Goal: Navigation & Orientation: Go to known website

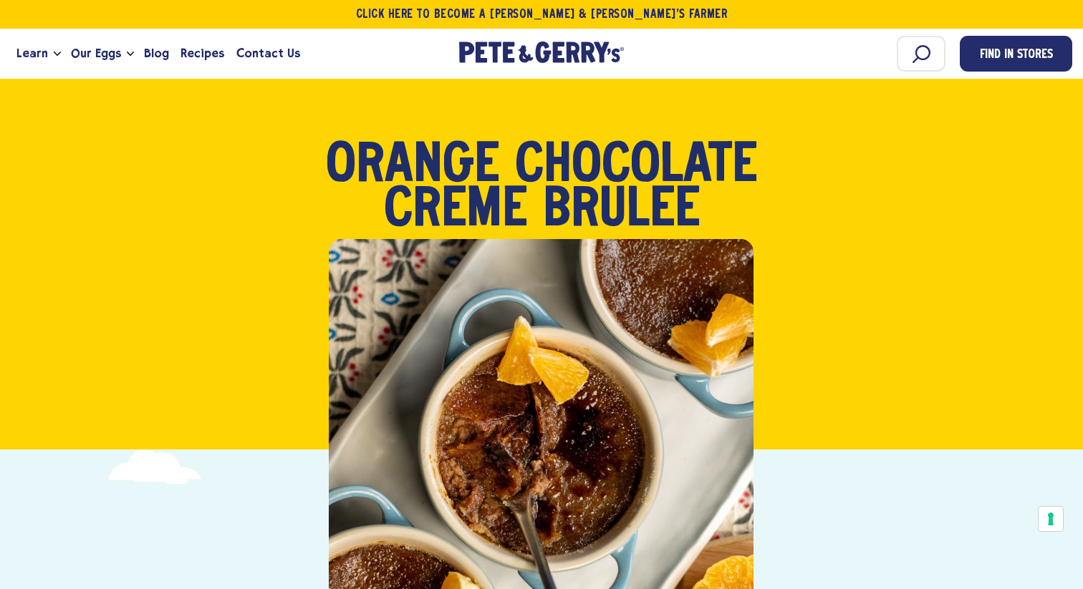
scroll to position [1186, 0]
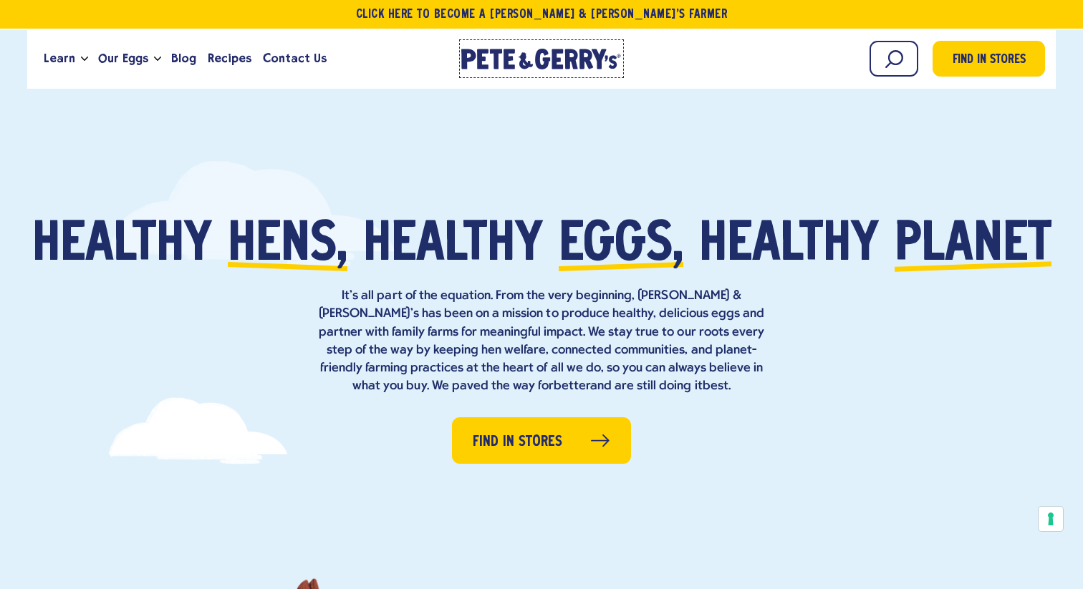
click at [585, 59] on icon at bounding box center [587, 59] width 14 height 20
